Goal: Entertainment & Leisure: Consume media (video, audio)

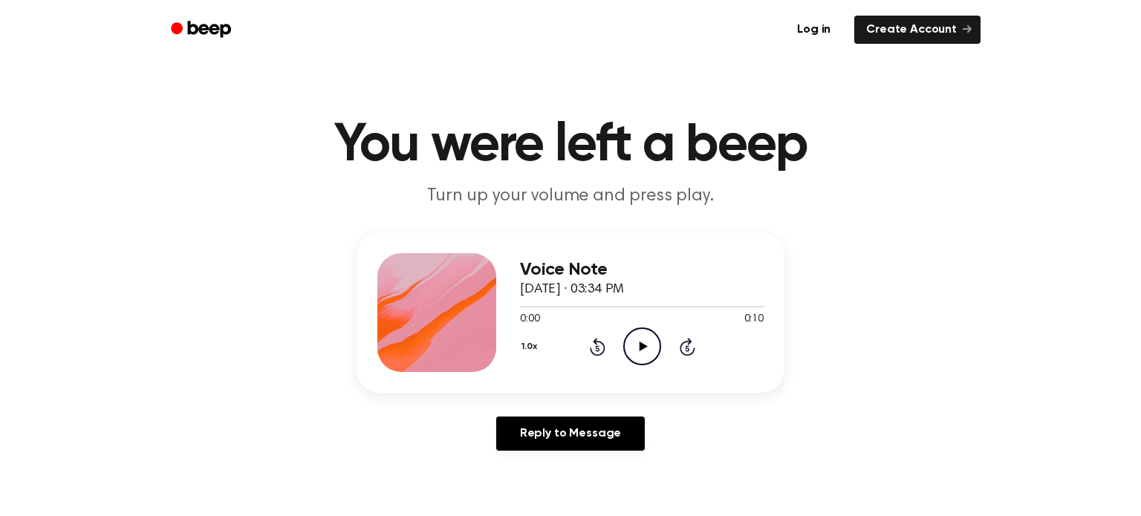
click at [643, 337] on icon "Play Audio" at bounding box center [642, 347] width 38 height 38
click at [650, 362] on circle at bounding box center [642, 346] width 36 height 36
click at [655, 346] on icon "Pause Audio" at bounding box center [642, 347] width 38 height 38
click at [628, 345] on icon "Play Audio" at bounding box center [642, 347] width 38 height 38
click at [642, 359] on icon "Play Audio" at bounding box center [642, 347] width 38 height 38
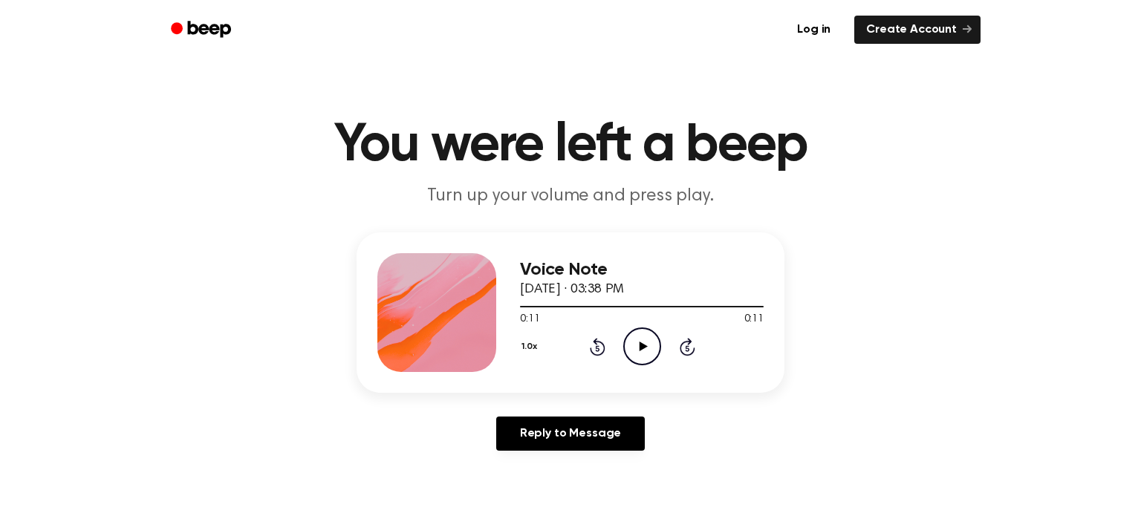
click at [636, 356] on icon "Play Audio" at bounding box center [642, 347] width 38 height 38
click at [645, 351] on icon "Pause Audio" at bounding box center [642, 347] width 38 height 38
click at [637, 352] on icon "Play Audio" at bounding box center [642, 347] width 38 height 38
click at [591, 343] on icon "Rewind 5 seconds" at bounding box center [597, 346] width 16 height 19
click at [635, 351] on icon "Play Audio" at bounding box center [642, 347] width 38 height 38
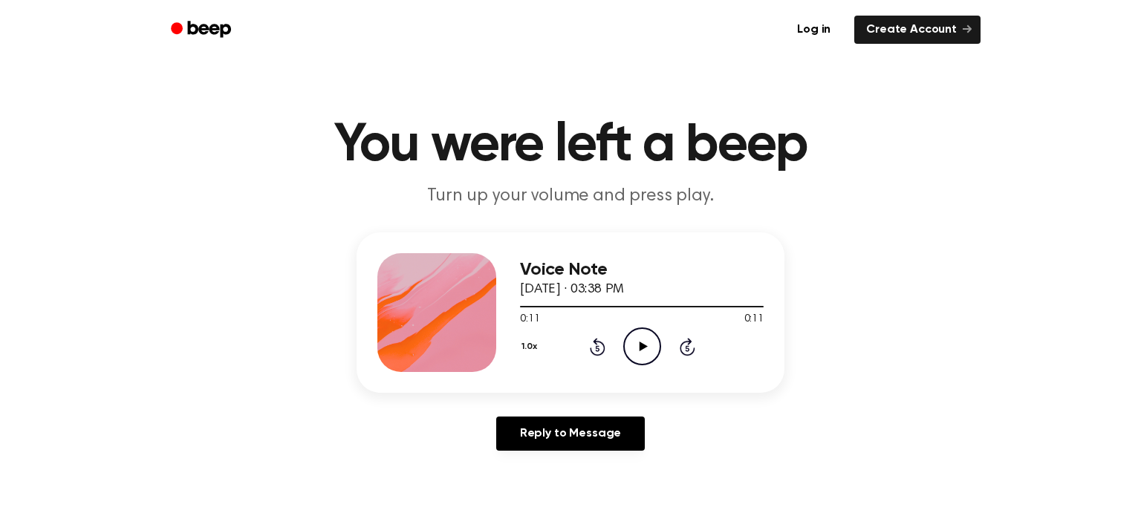
click at [645, 354] on icon "Play Audio" at bounding box center [642, 347] width 38 height 38
click at [637, 348] on icon "Play Audio" at bounding box center [642, 347] width 38 height 38
click at [631, 352] on icon "Pause Audio" at bounding box center [642, 347] width 38 height 38
click at [617, 346] on div "1.0x Rewind 5 seconds Play Audio Skip 5 seconds" at bounding box center [642, 347] width 244 height 38
click at [633, 347] on icon "Play Audio" at bounding box center [642, 347] width 38 height 38
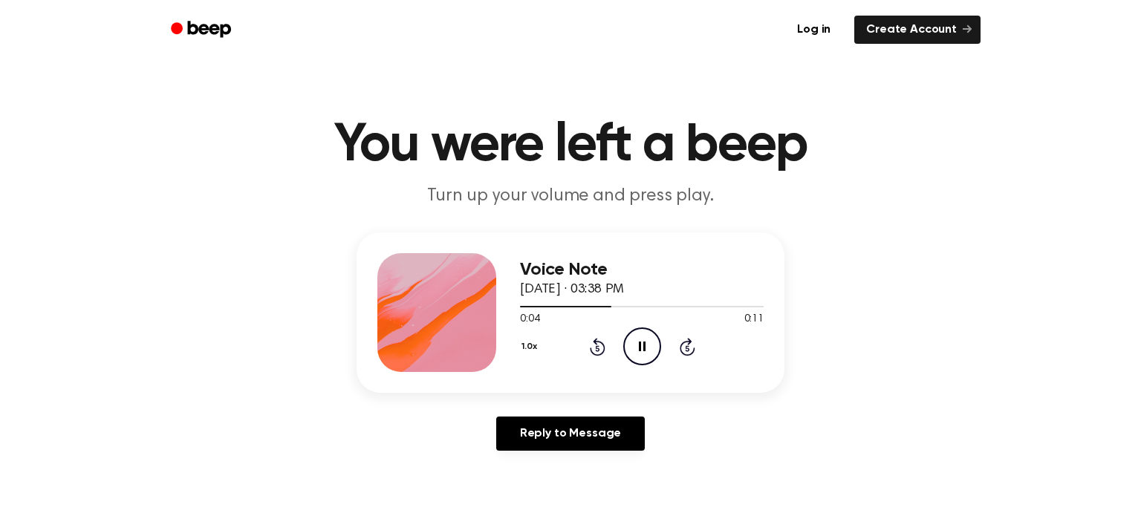
click at [633, 347] on icon "Pause Audio" at bounding box center [642, 347] width 38 height 38
click at [648, 338] on icon "Play Audio" at bounding box center [642, 347] width 38 height 38
click at [635, 342] on icon "Play Audio" at bounding box center [642, 347] width 38 height 38
click at [634, 348] on icon "Play Audio" at bounding box center [642, 347] width 38 height 38
click at [634, 348] on icon "Pause Audio" at bounding box center [642, 347] width 38 height 38
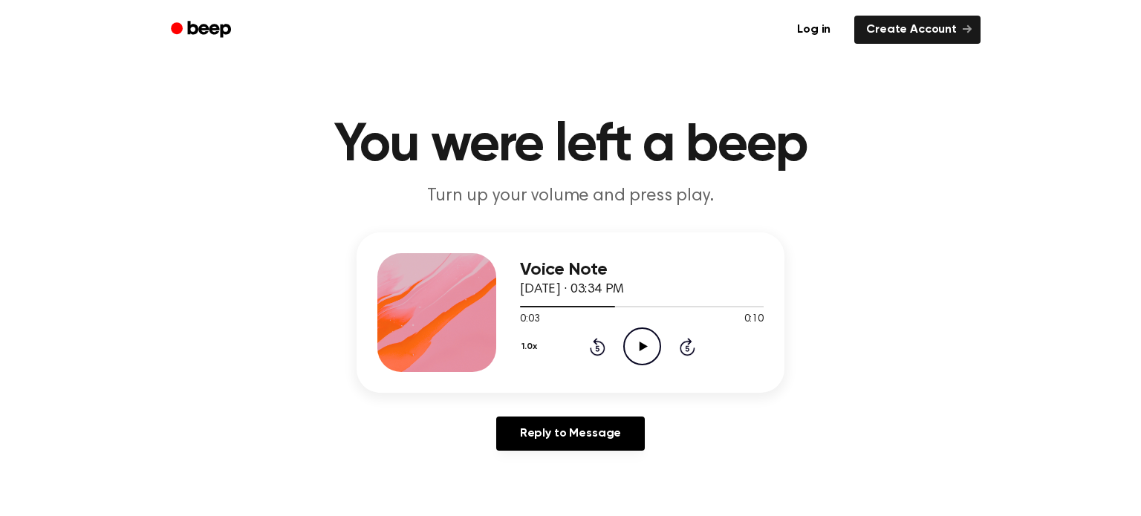
click at [640, 343] on icon at bounding box center [643, 347] width 8 height 10
click at [636, 352] on icon "Pause Audio" at bounding box center [642, 347] width 38 height 38
click at [646, 345] on icon "Play Audio" at bounding box center [642, 347] width 38 height 38
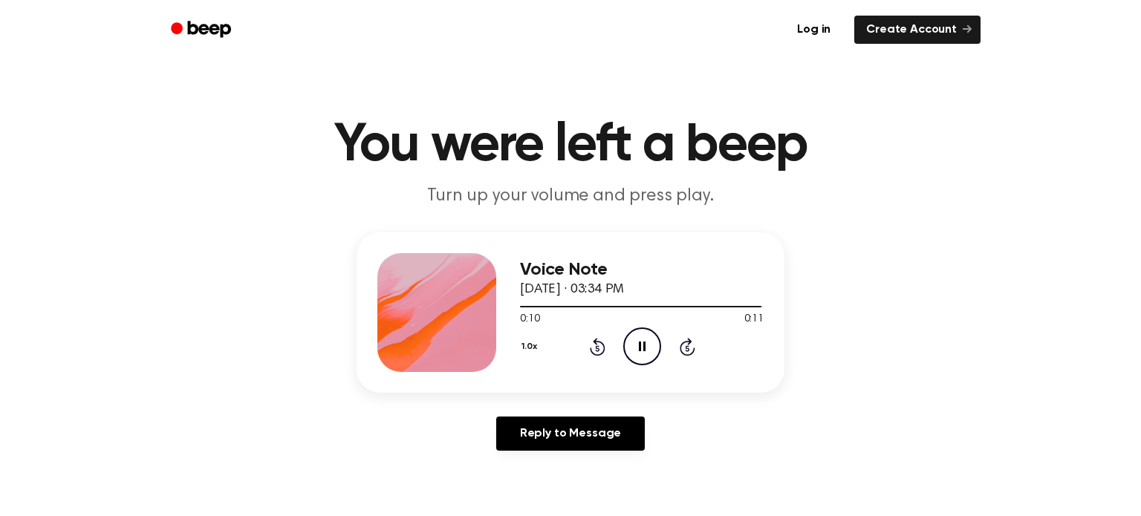
click at [645, 346] on icon "Pause Audio" at bounding box center [642, 347] width 38 height 38
click at [644, 339] on icon "Play Audio" at bounding box center [642, 347] width 38 height 38
click at [635, 350] on icon "Play Audio" at bounding box center [642, 347] width 38 height 38
click at [651, 337] on icon "Play Audio" at bounding box center [642, 347] width 38 height 38
click at [651, 337] on icon "Pause Audio" at bounding box center [642, 347] width 38 height 38
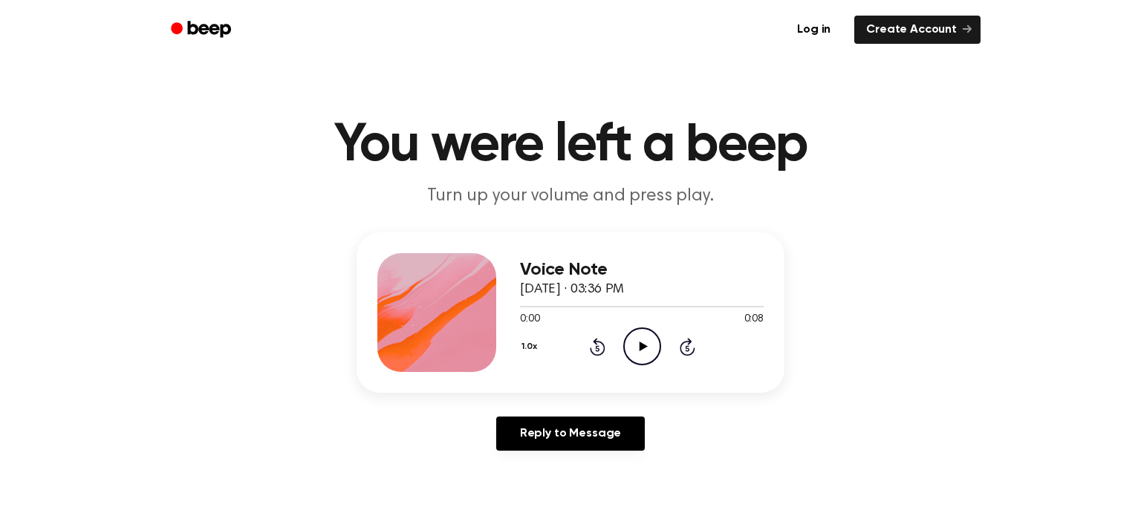
click at [621, 365] on div "1.0x Rewind 5 seconds Play Audio Skip 5 seconds" at bounding box center [642, 347] width 244 height 38
click at [640, 370] on div "Voice Note [DATE] · 03:36 PM 0:00 0:08 Your browser does not support the [objec…" at bounding box center [642, 312] width 244 height 119
click at [637, 342] on icon "Play Audio" at bounding box center [642, 347] width 38 height 38
